Goal: Find specific page/section: Find specific page/section

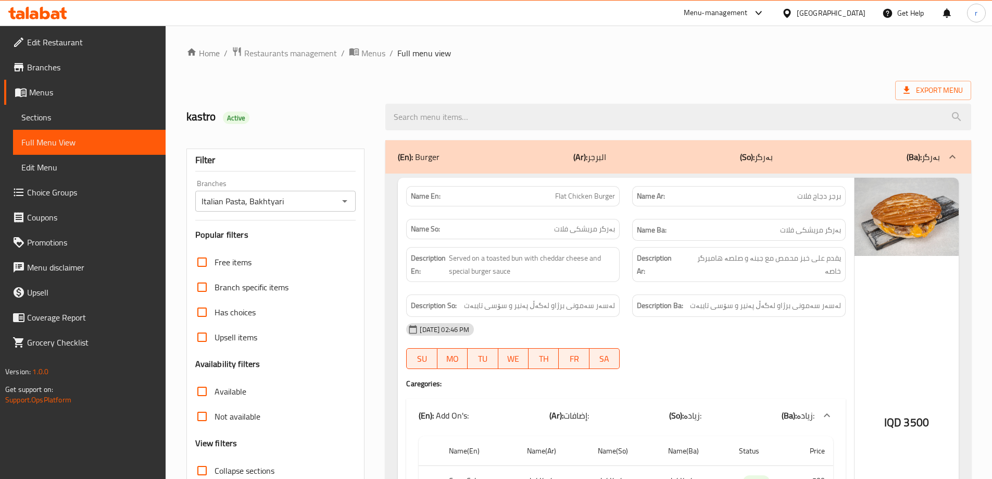
scroll to position [14544, 0]
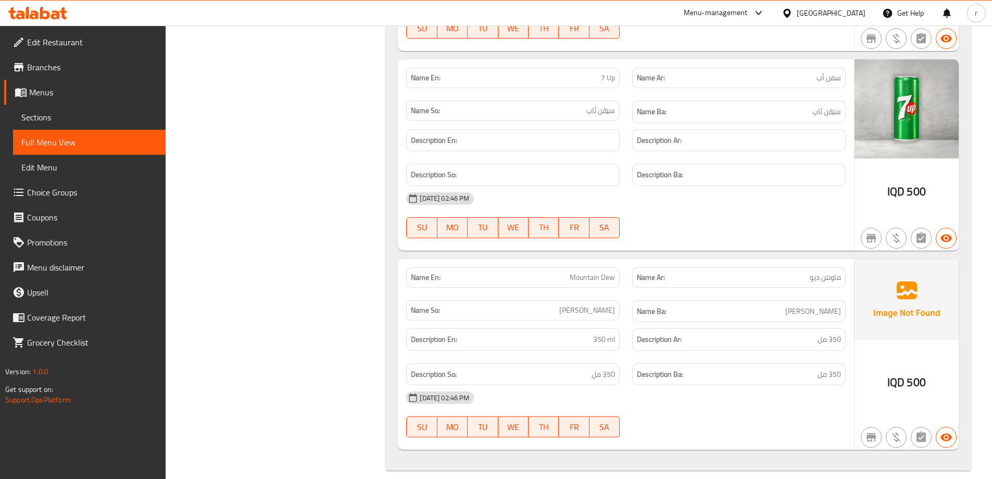
click at [70, 20] on div at bounding box center [38, 13] width 76 height 21
click at [58, 13] on icon at bounding box center [55, 14] width 9 height 9
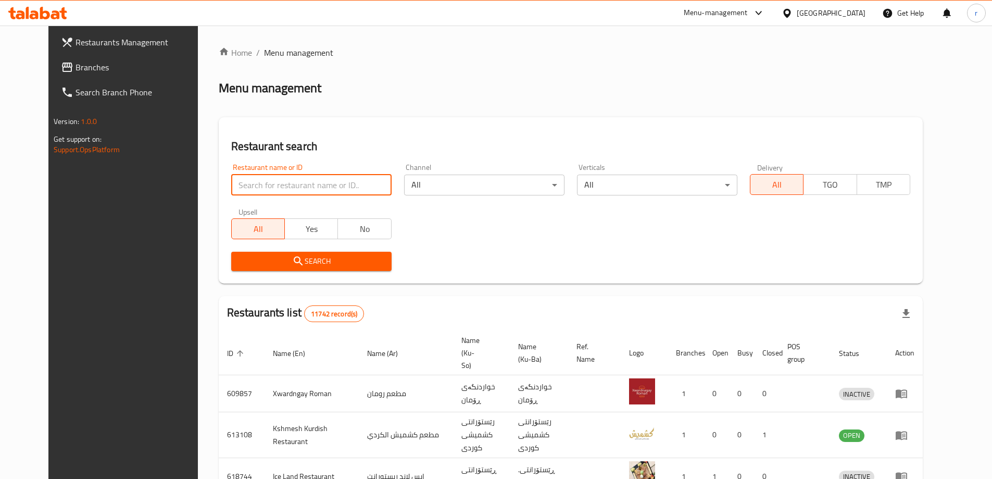
click at [231, 192] on input "search" at bounding box center [311, 185] width 160 height 21
type input "[PERSON_NAME]"
click button "Search" at bounding box center [311, 261] width 160 height 19
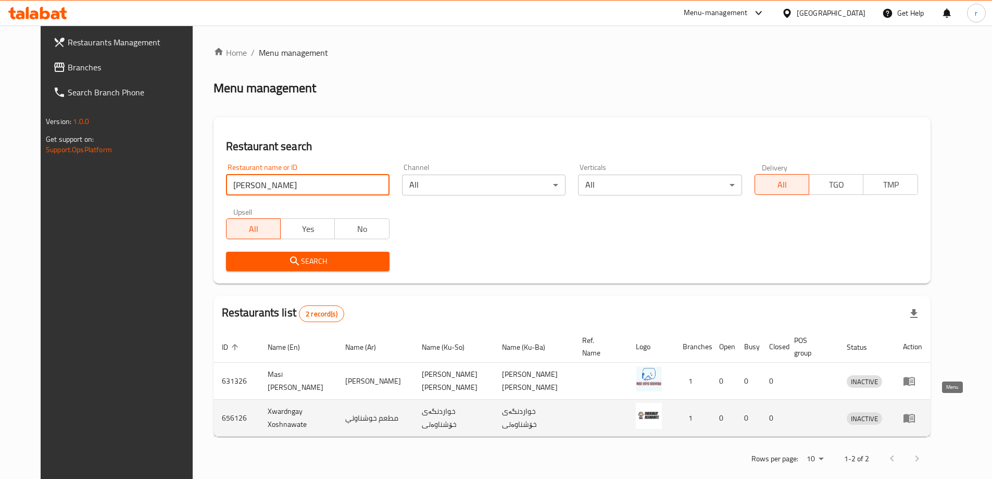
click at [915, 414] on icon "enhanced table" at bounding box center [909, 418] width 11 height 9
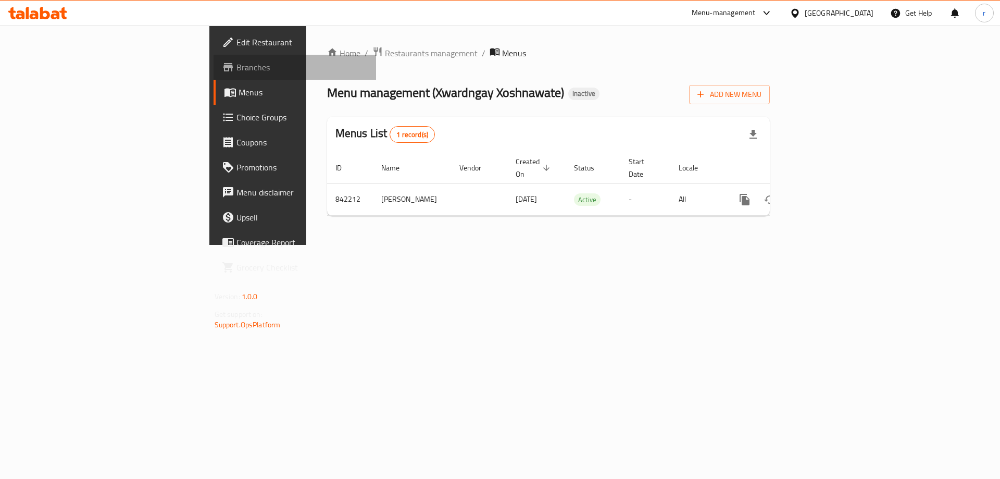
click at [237, 67] on span "Branches" at bounding box center [303, 67] width 132 height 13
